Goal: Information Seeking & Learning: Compare options

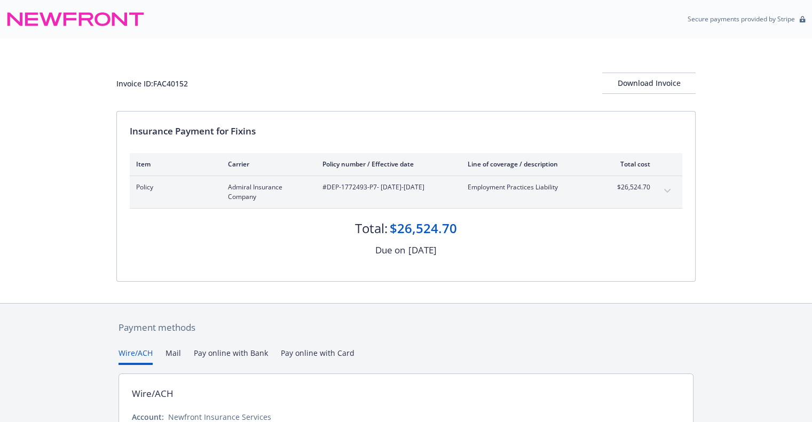
scroll to position [100, 0]
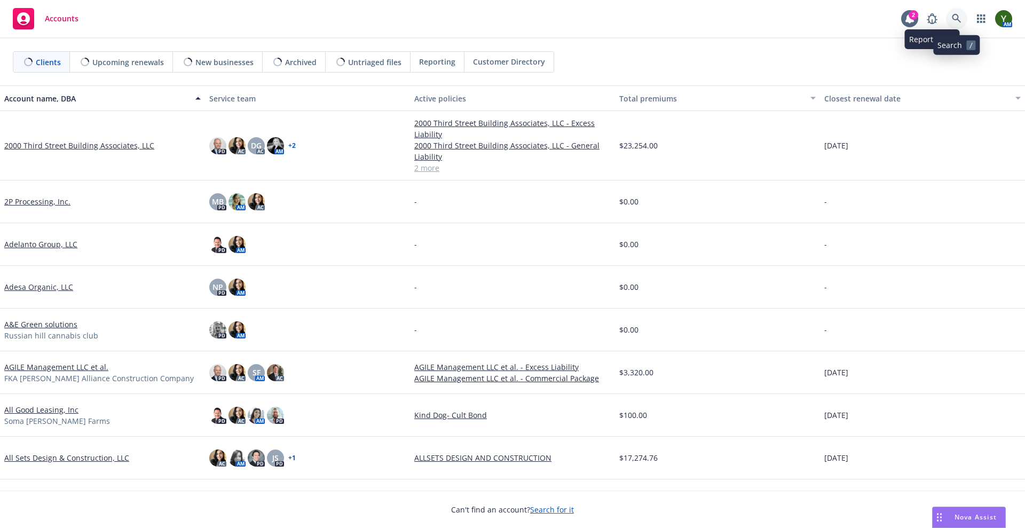
click at [959, 18] on icon at bounding box center [957, 19] width 10 height 10
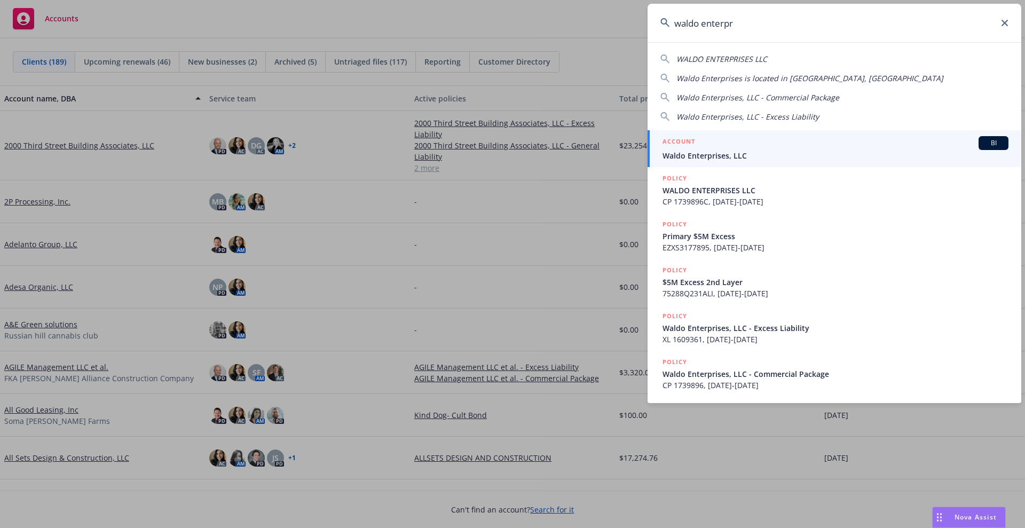
type input "waldo enterpr"
click at [884, 153] on span "Waldo Enterprises, LLC" at bounding box center [836, 155] width 346 height 11
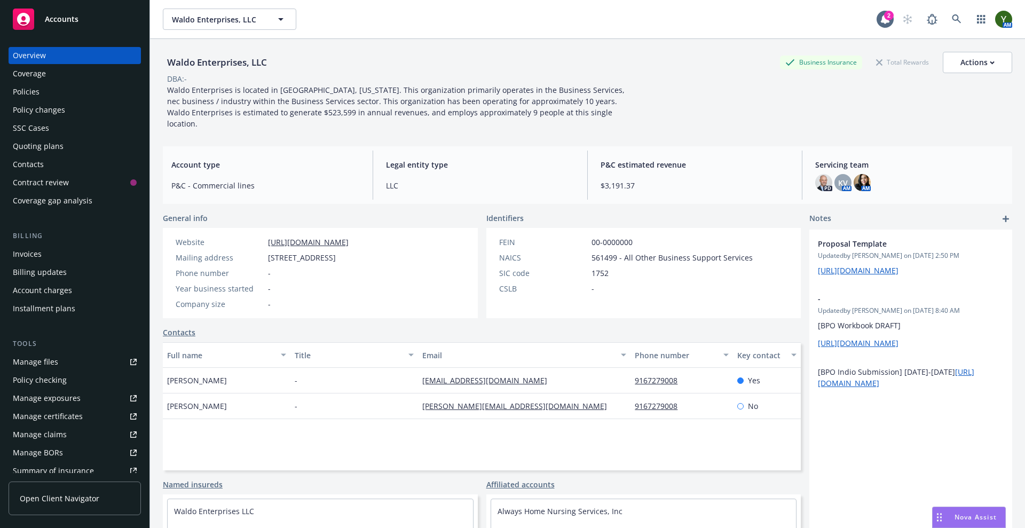
click at [60, 147] on div "Quoting plans" at bounding box center [38, 146] width 51 height 17
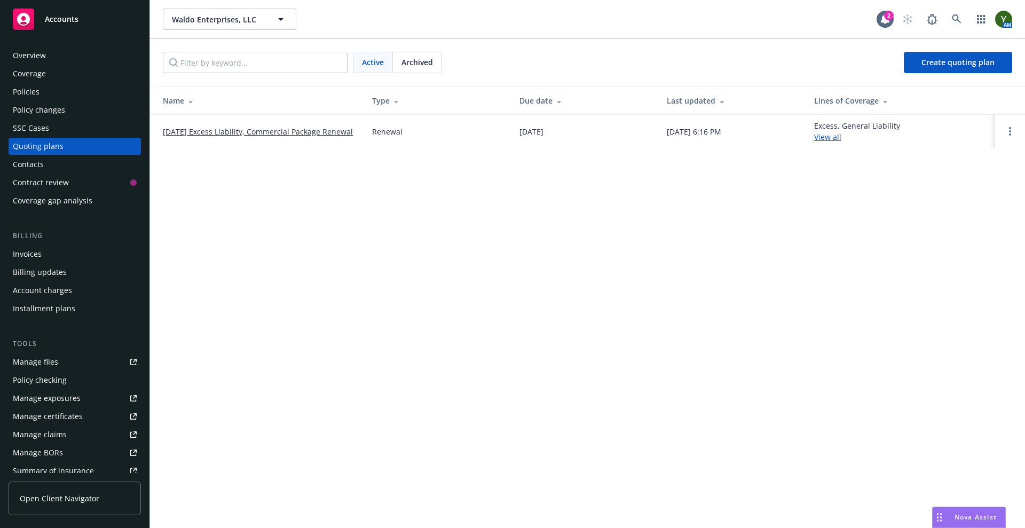
click at [209, 136] on link "11/01/25 Excess Liability, Commercial Package Renewal" at bounding box center [258, 131] width 190 height 11
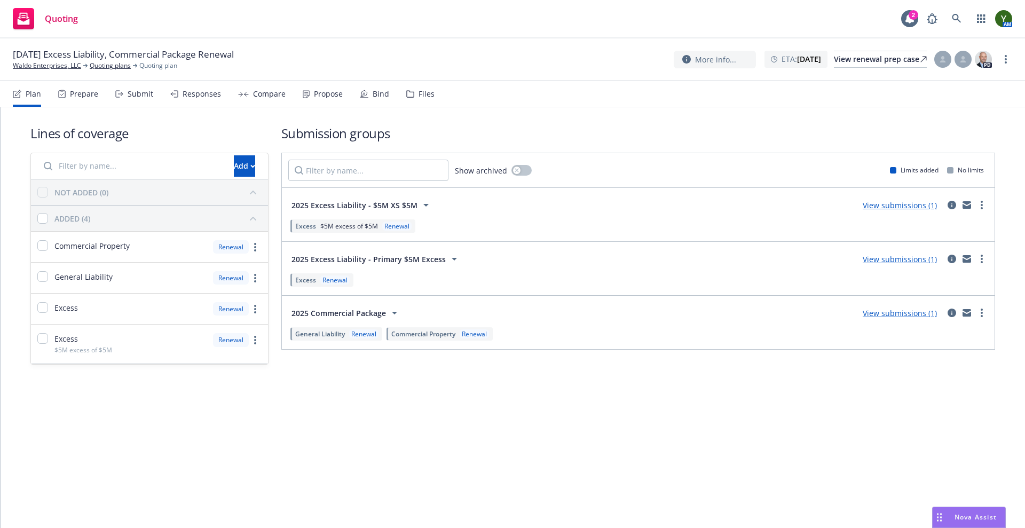
click at [203, 84] on div "Responses" at bounding box center [195, 94] width 51 height 26
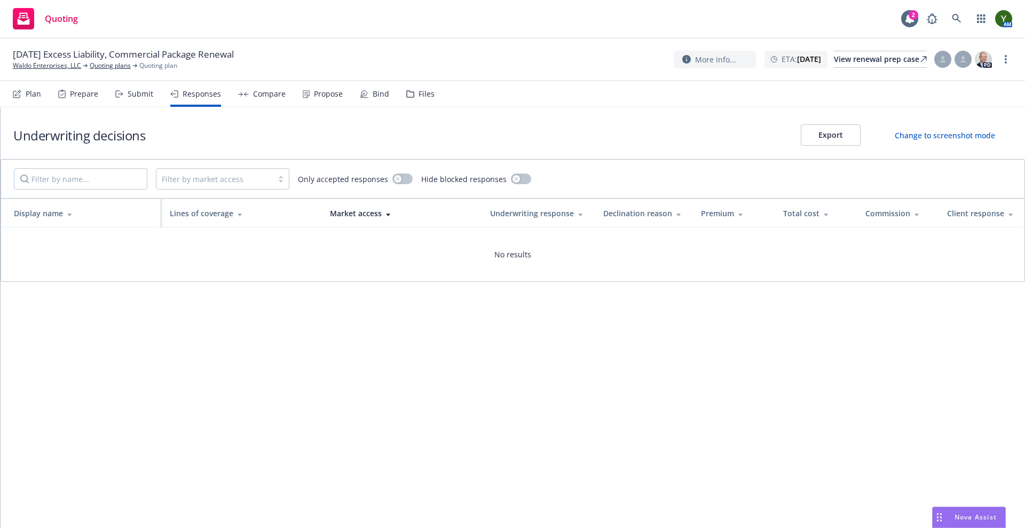
click at [256, 94] on div "Compare" at bounding box center [269, 94] width 33 height 9
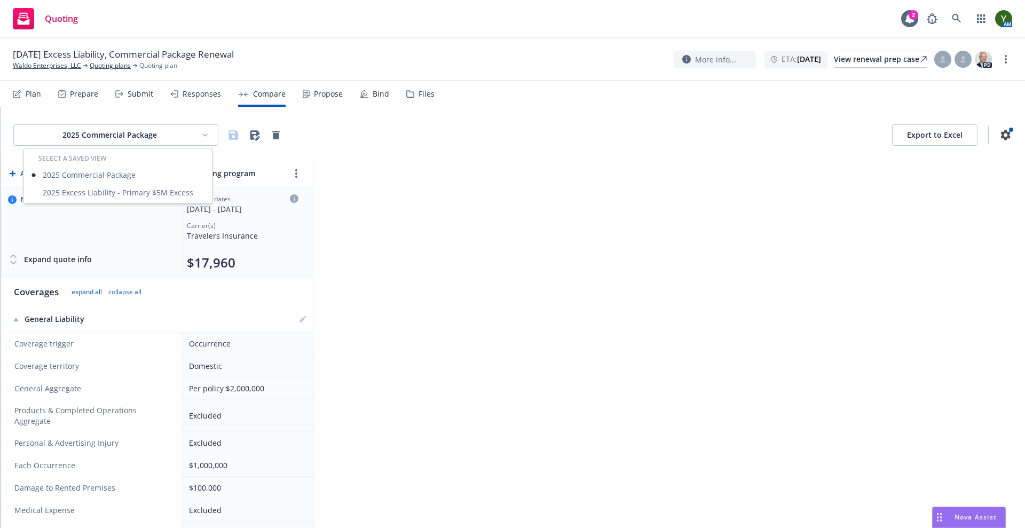
click at [151, 133] on html "Quoting 2 AM 11/01/25 Excess Liability, Commercial Package Renewal Waldo Enterp…" at bounding box center [512, 264] width 1025 height 528
click at [142, 187] on div "2025 Excess Liability - Primary $5M Excess" at bounding box center [118, 193] width 185 height 18
